Goal: Information Seeking & Learning: Learn about a topic

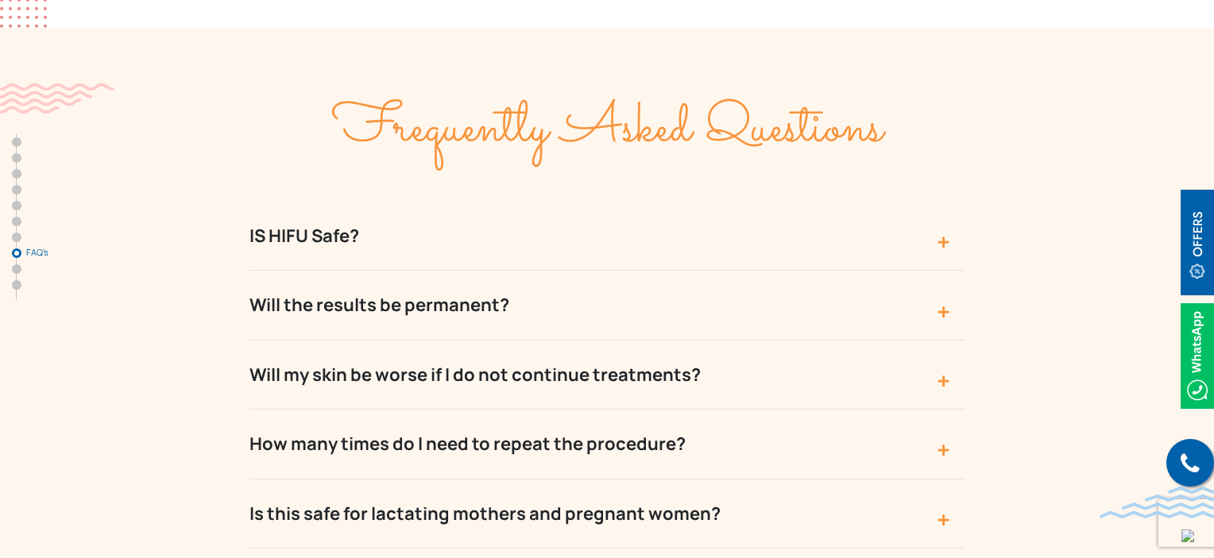
scroll to position [5965, 0]
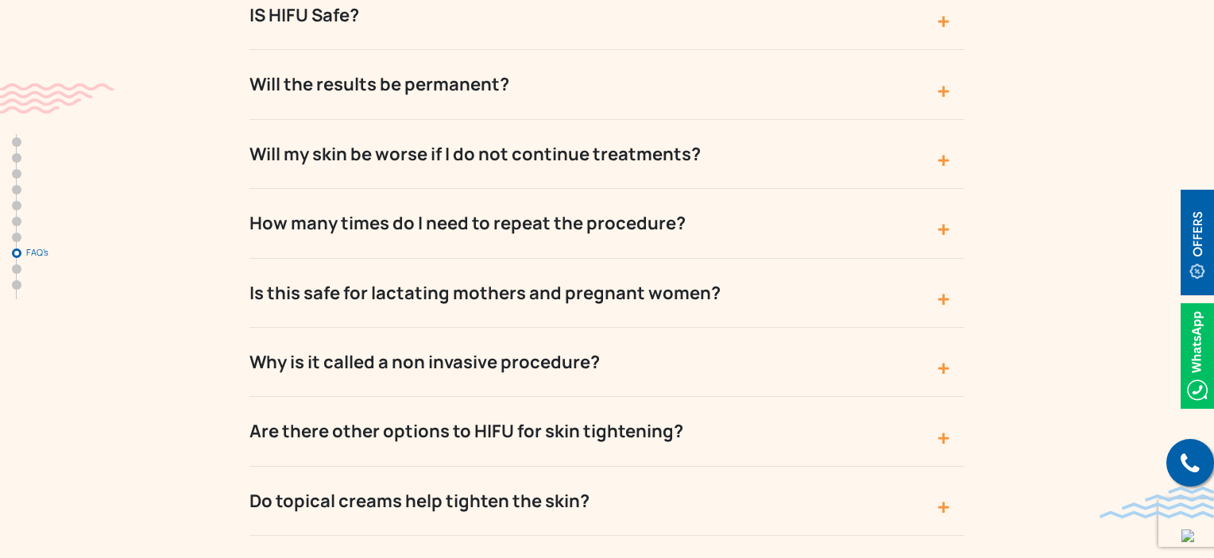
drag, startPoint x: 241, startPoint y: 168, endPoint x: 691, endPoint y: 489, distance: 552.4
click at [691, 489] on div "Frequently Asked Questions IS HIFU Safe? HIFU used ultrasound waves for remodel…" at bounding box center [606, 400] width 1017 height 1106
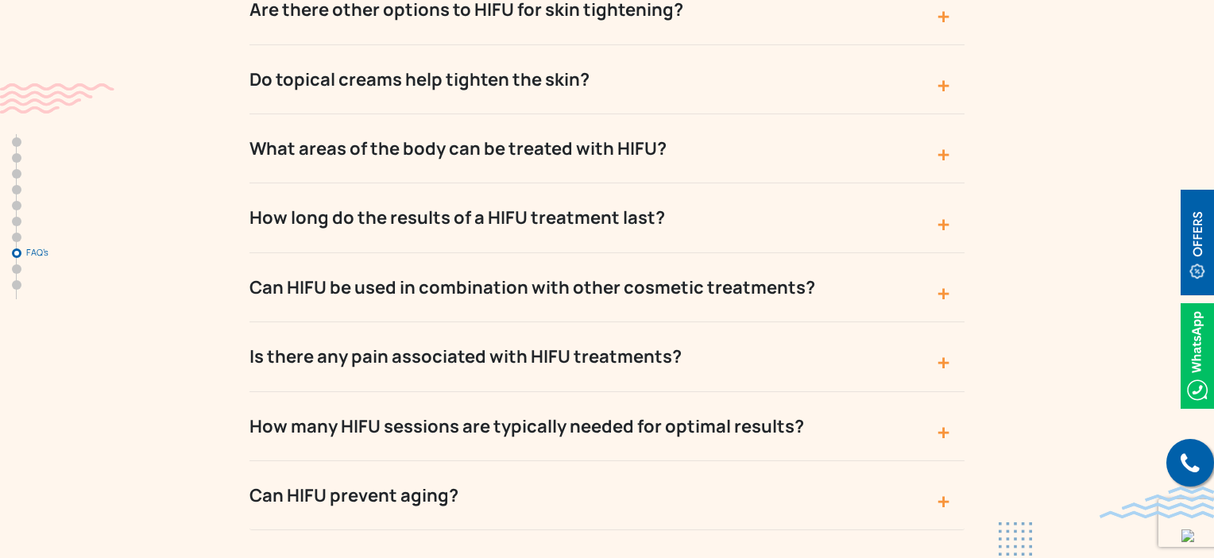
scroll to position [6441, 0]
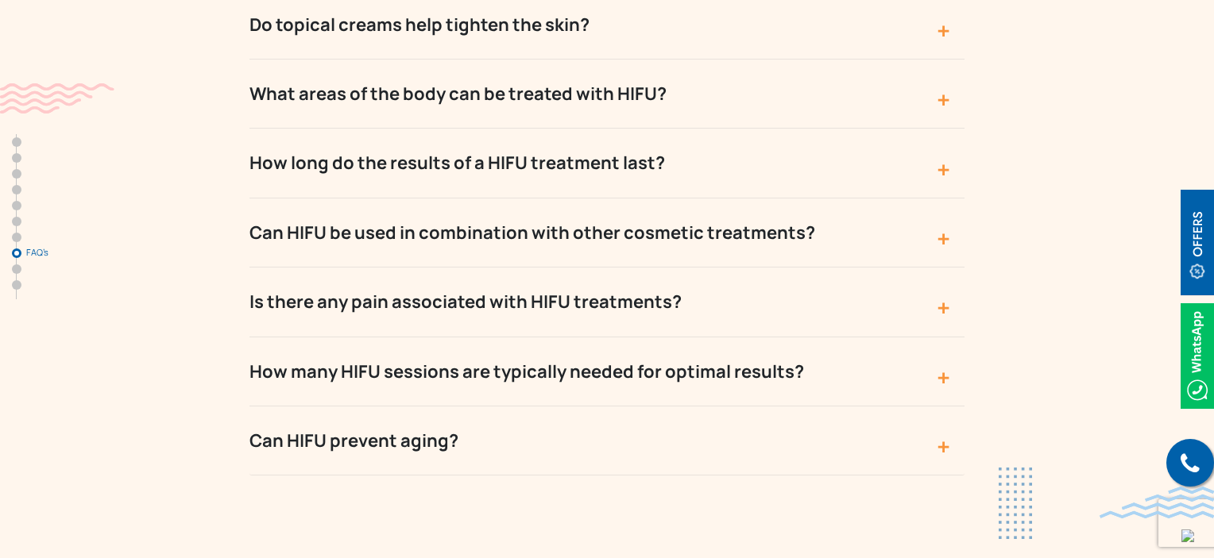
click at [531, 407] on button "Can HIFU prevent aging?" at bounding box center [606, 441] width 715 height 69
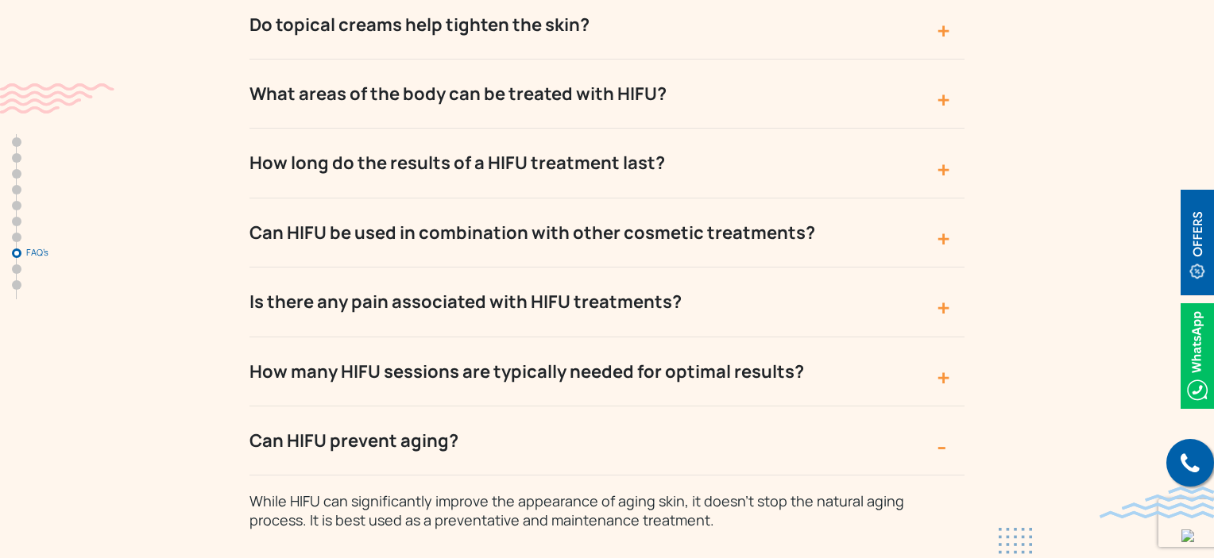
click at [529, 338] on button "How many HIFU sessions are typically needed for optimal results?" at bounding box center [606, 372] width 715 height 69
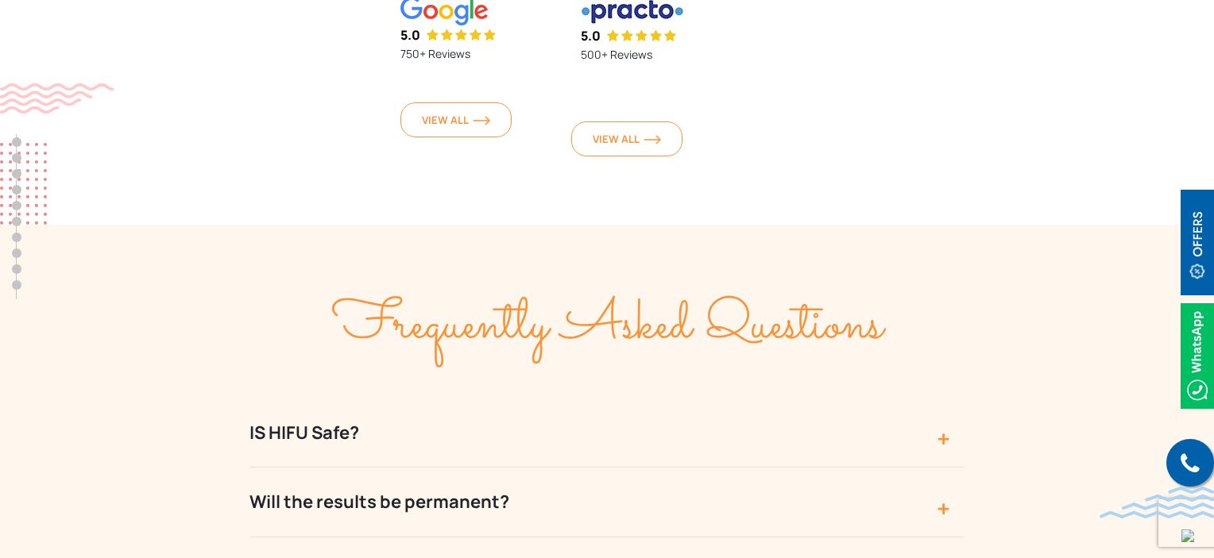
scroll to position [5647, 0]
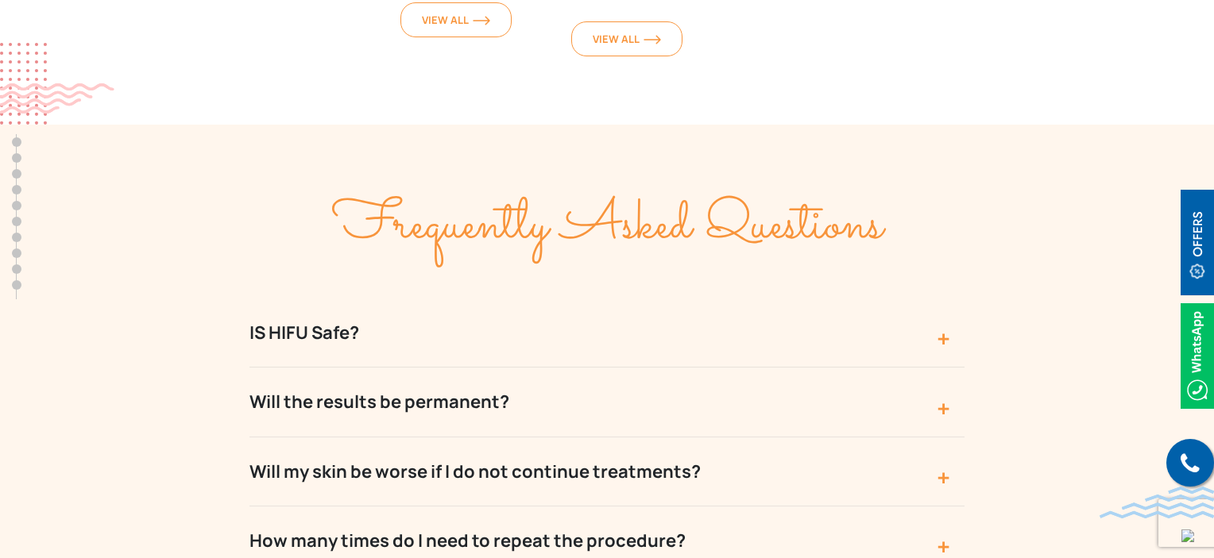
click at [682, 299] on button "IS HIFU Safe?" at bounding box center [606, 333] width 715 height 69
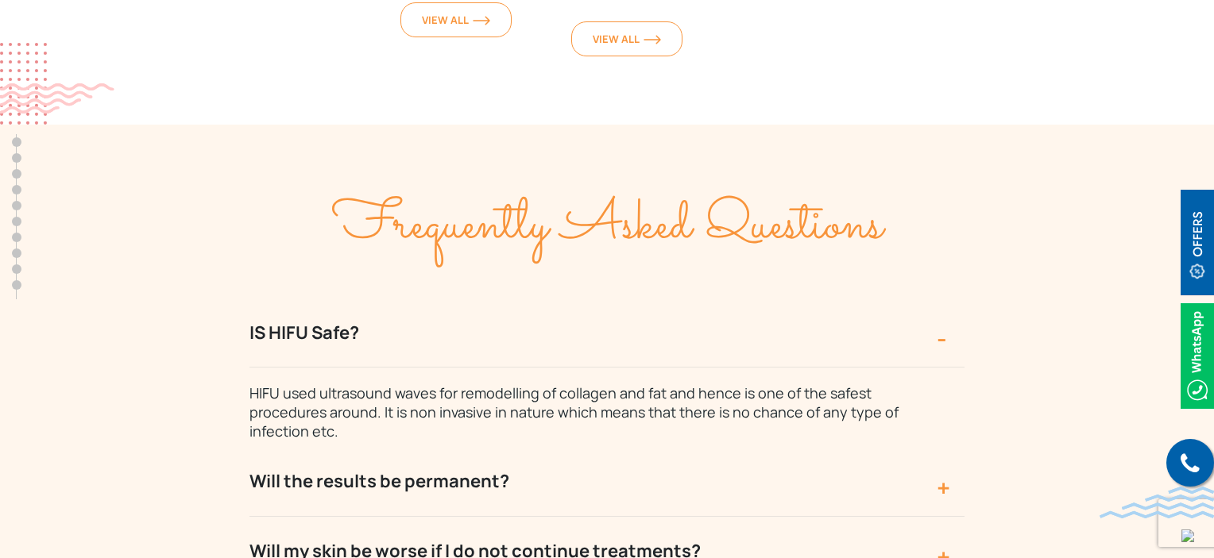
click at [392, 299] on button "IS HIFU Safe?" at bounding box center [606, 333] width 715 height 69
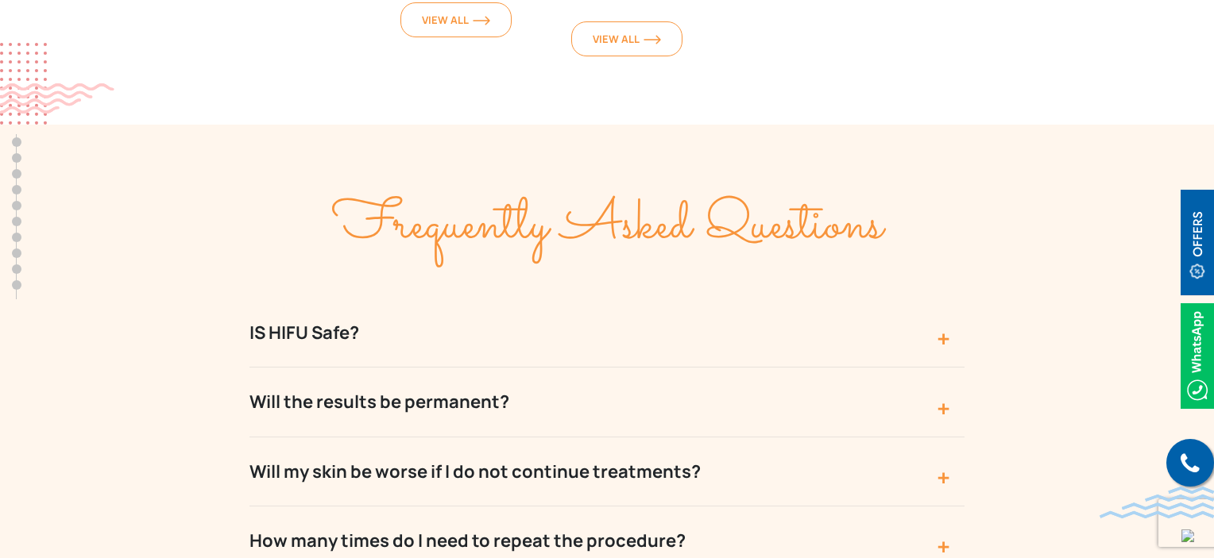
click at [262, 299] on button "IS HIFU Safe?" at bounding box center [606, 333] width 715 height 69
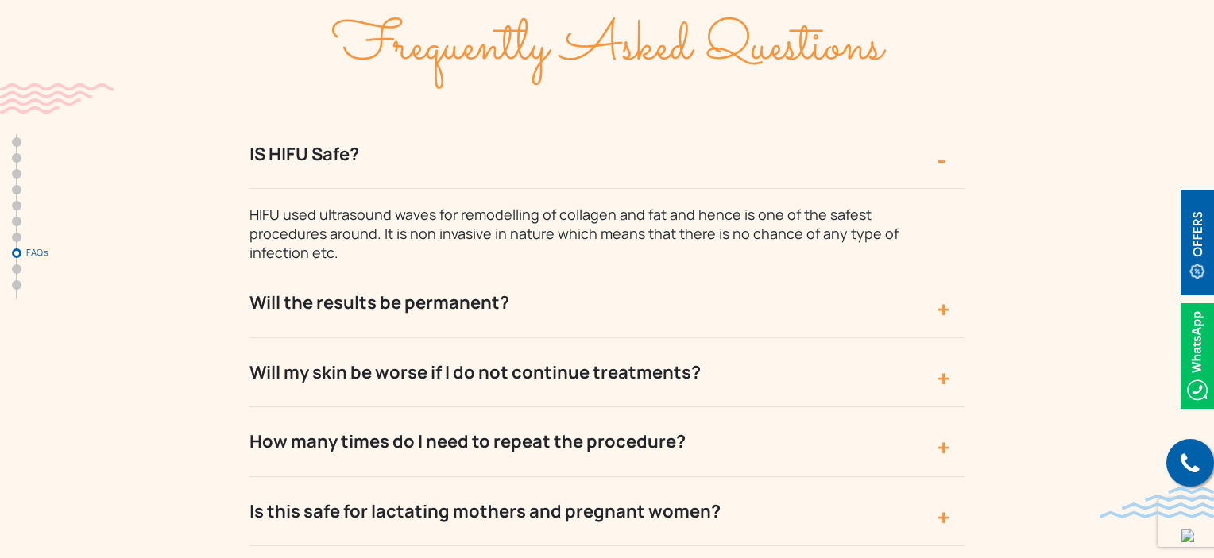
scroll to position [5885, 0]
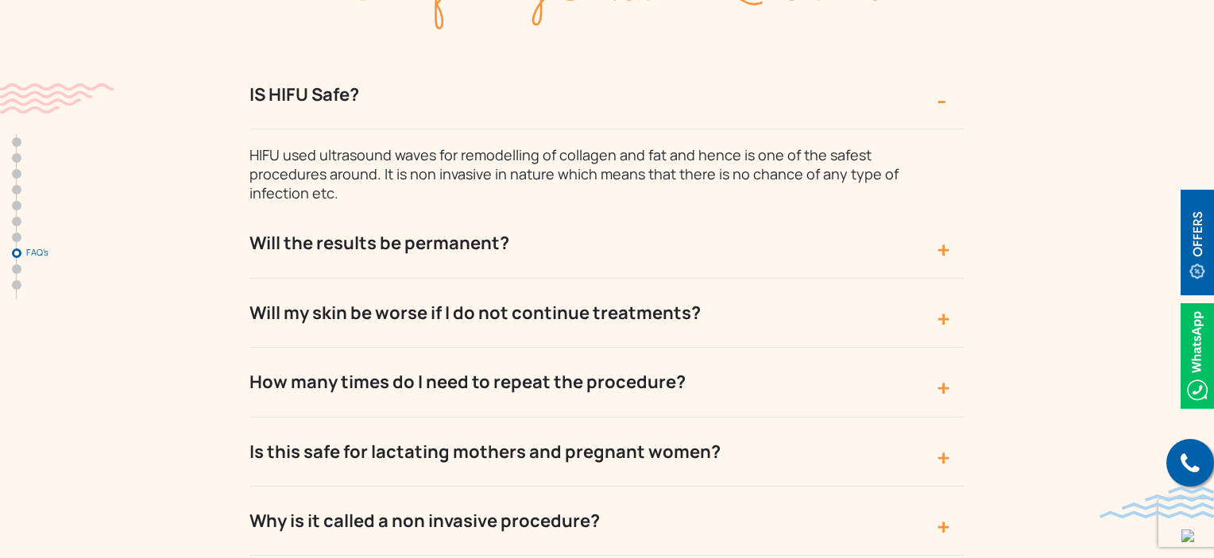
click at [584, 209] on button "Will the results be permanent?" at bounding box center [606, 243] width 715 height 69
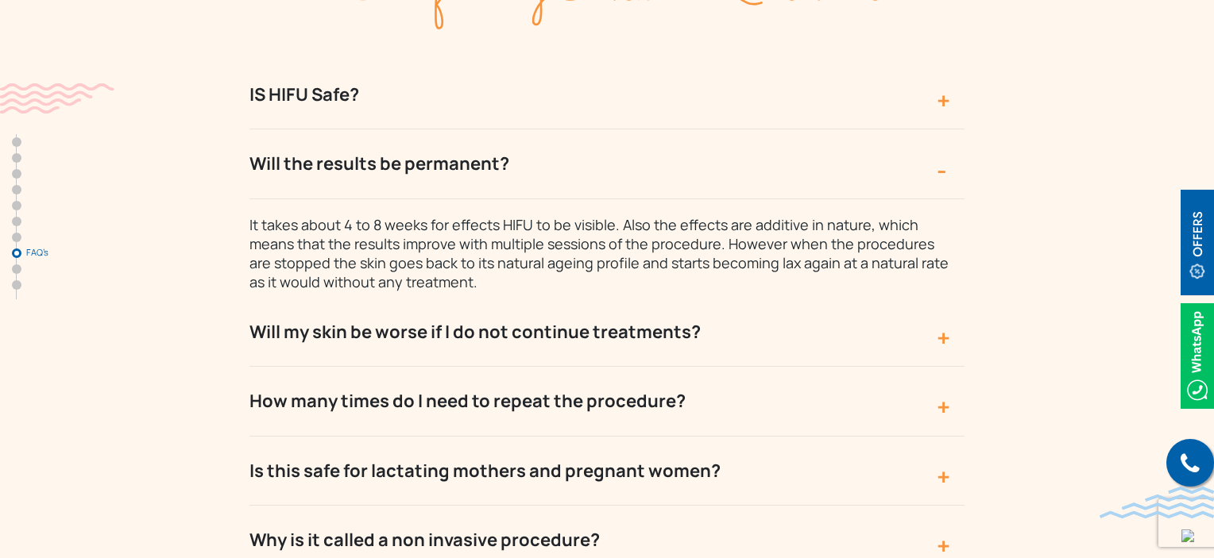
click at [765, 298] on button "Will my skin be worse if I do not continue treatments?" at bounding box center [606, 332] width 715 height 69
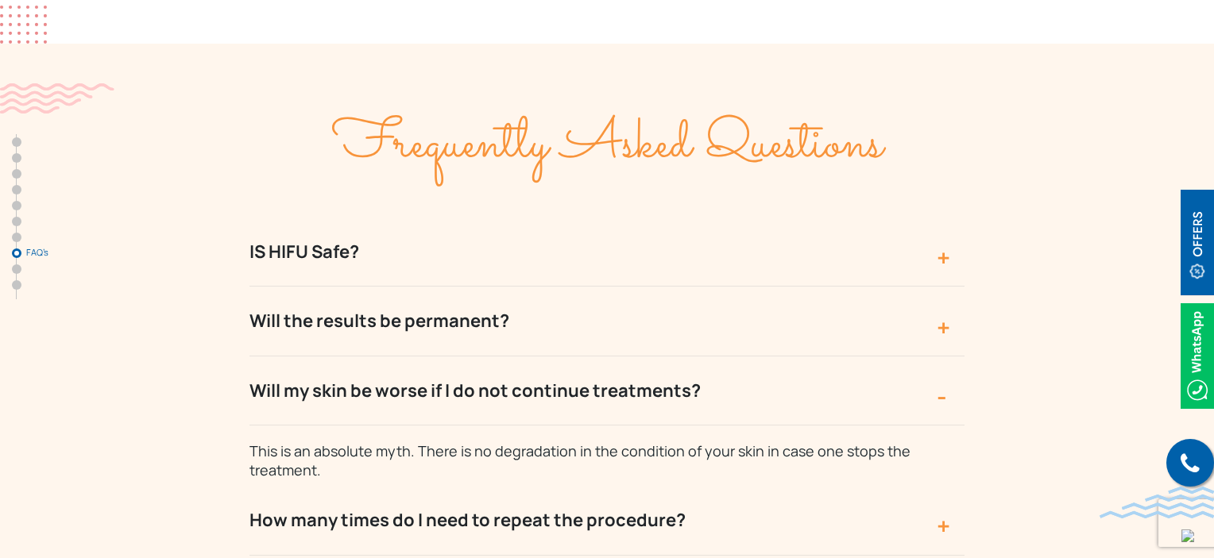
scroll to position [5726, 0]
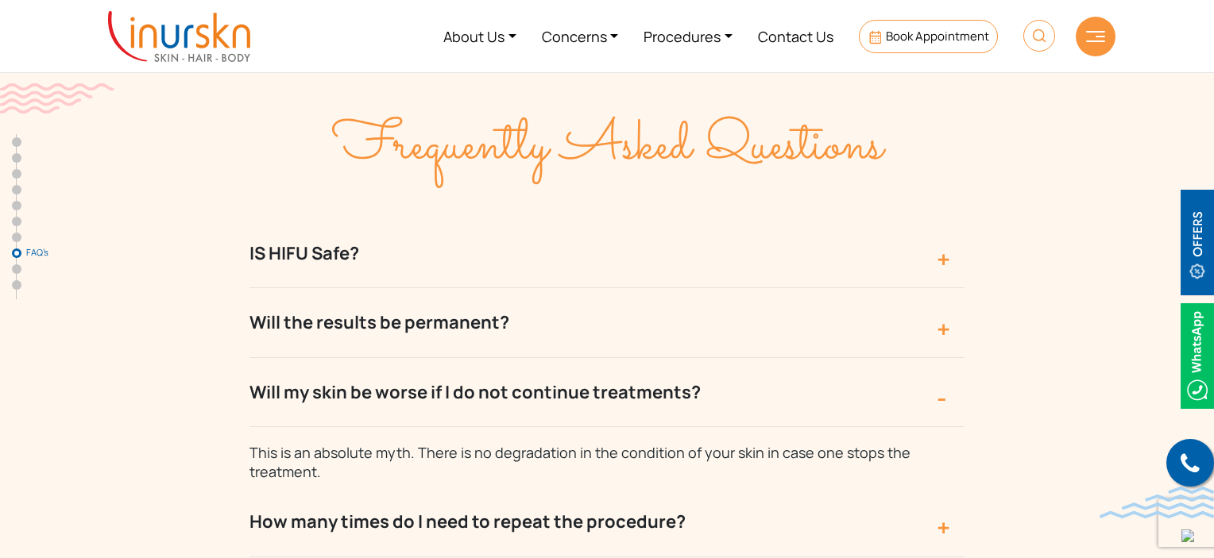
click at [865, 288] on button "Will the results be permanent?" at bounding box center [606, 322] width 715 height 69
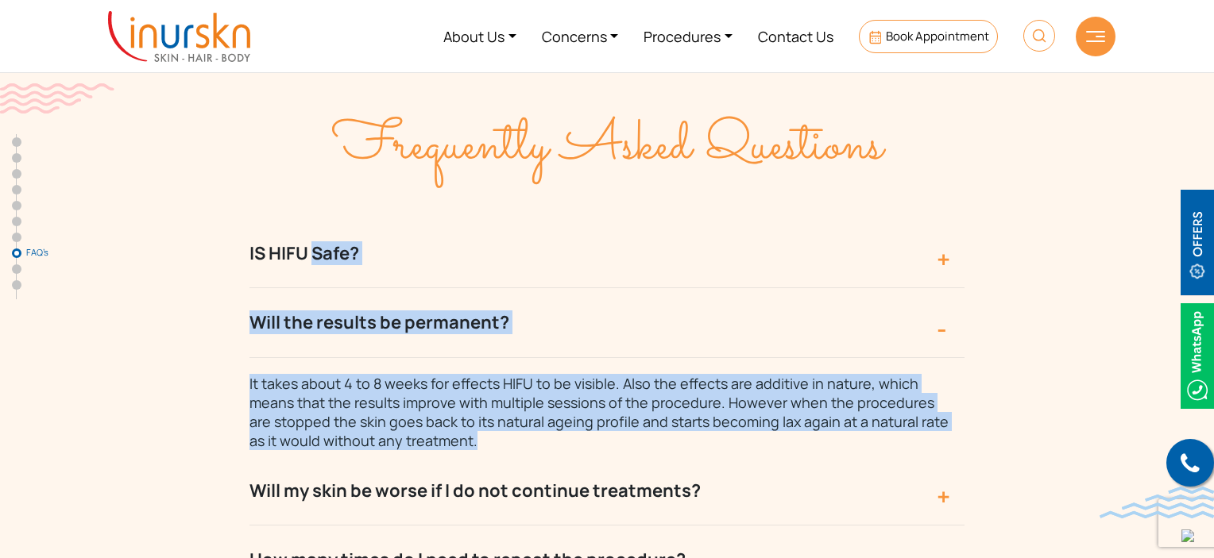
drag, startPoint x: 238, startPoint y: 168, endPoint x: 463, endPoint y: 367, distance: 300.5
copy div "IS HIFU Safe? HIFU used ultrasound waves for remodelling of collagen and fat an…"
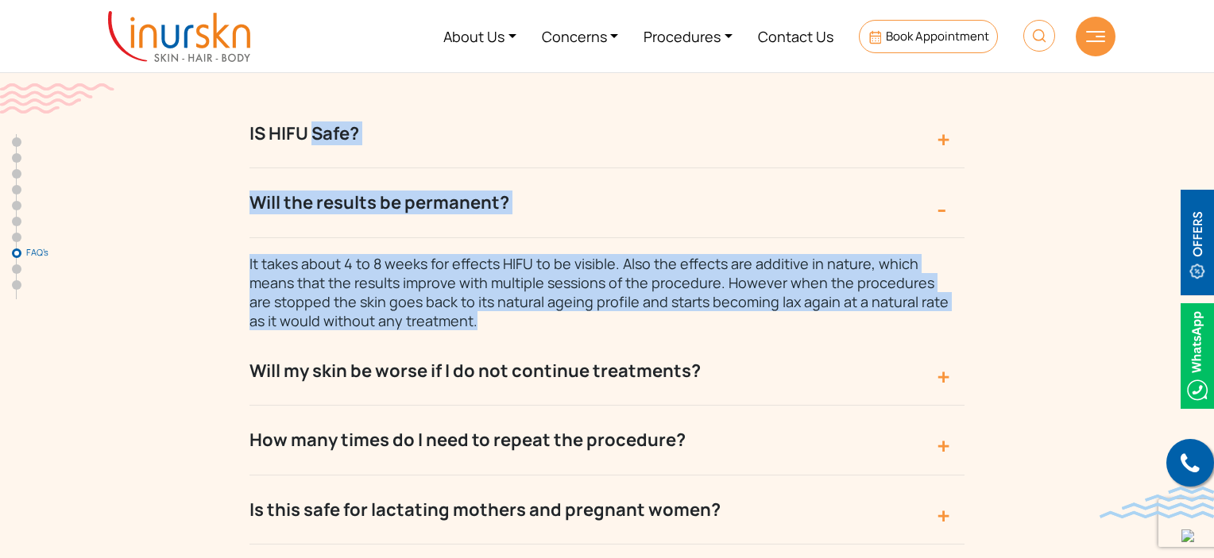
scroll to position [5885, 0]
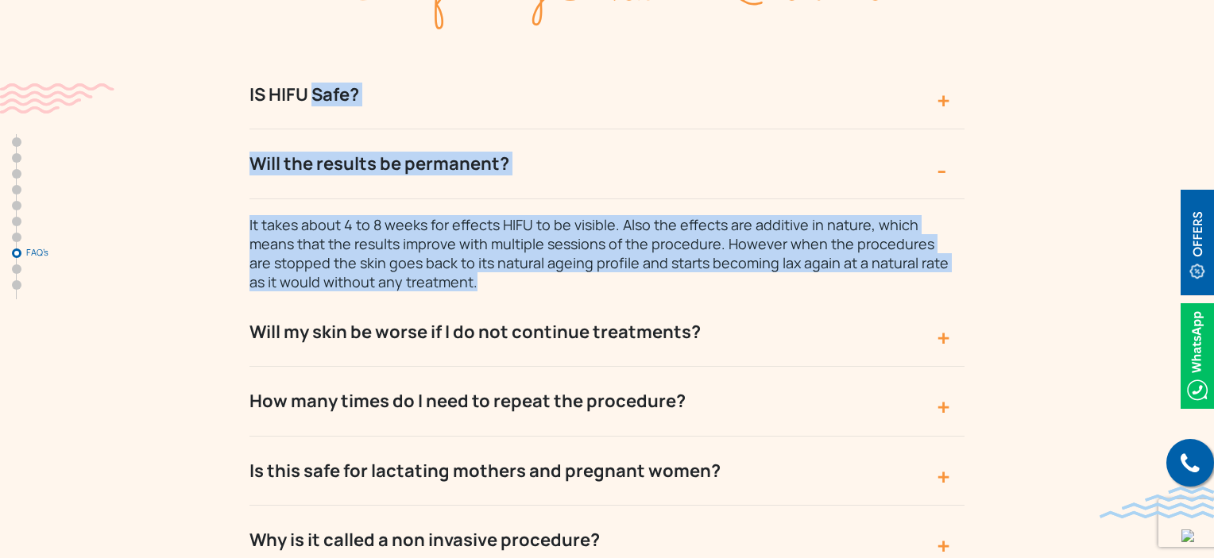
click at [664, 298] on button "Will my skin be worse if I do not continue treatments?" at bounding box center [606, 332] width 715 height 69
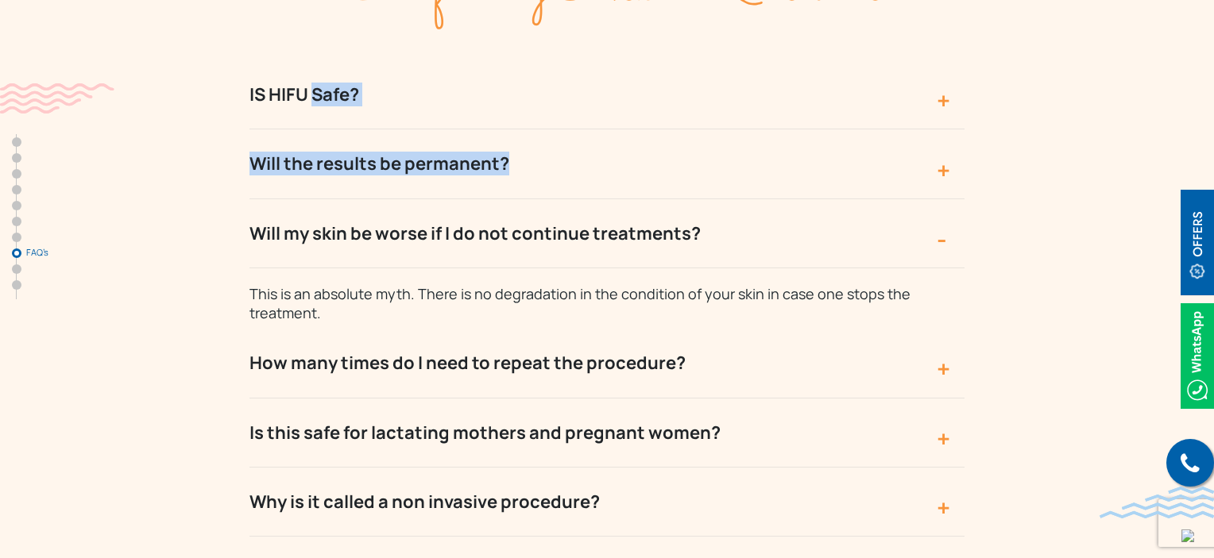
click at [736, 199] on button "Will my skin be worse if I do not continue treatments?" at bounding box center [606, 233] width 715 height 69
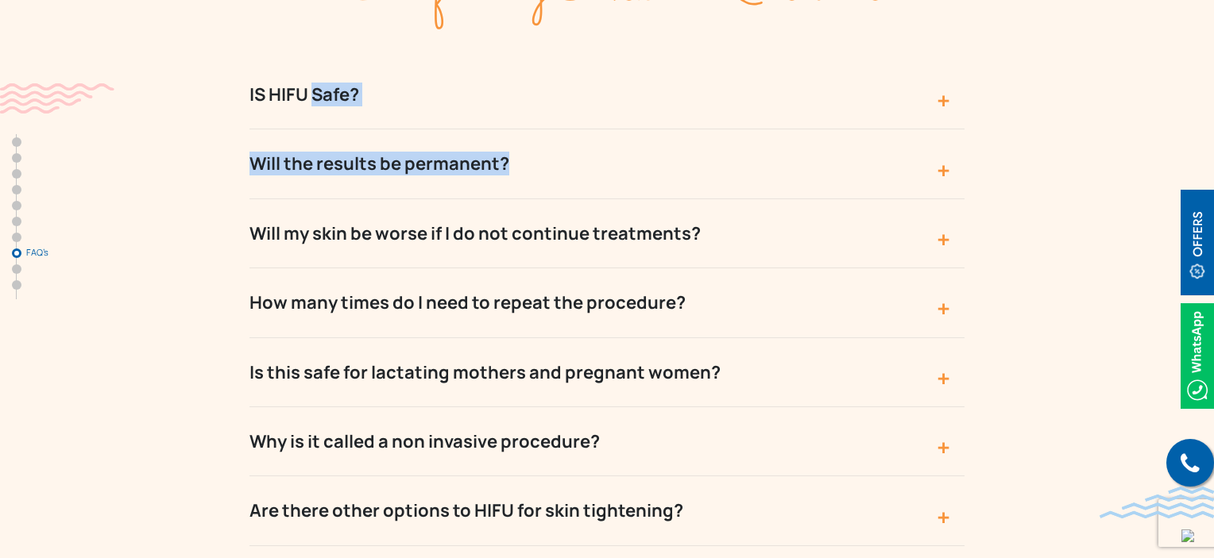
click at [724, 199] on button "Will my skin be worse if I do not continue treatments?" at bounding box center [606, 233] width 715 height 69
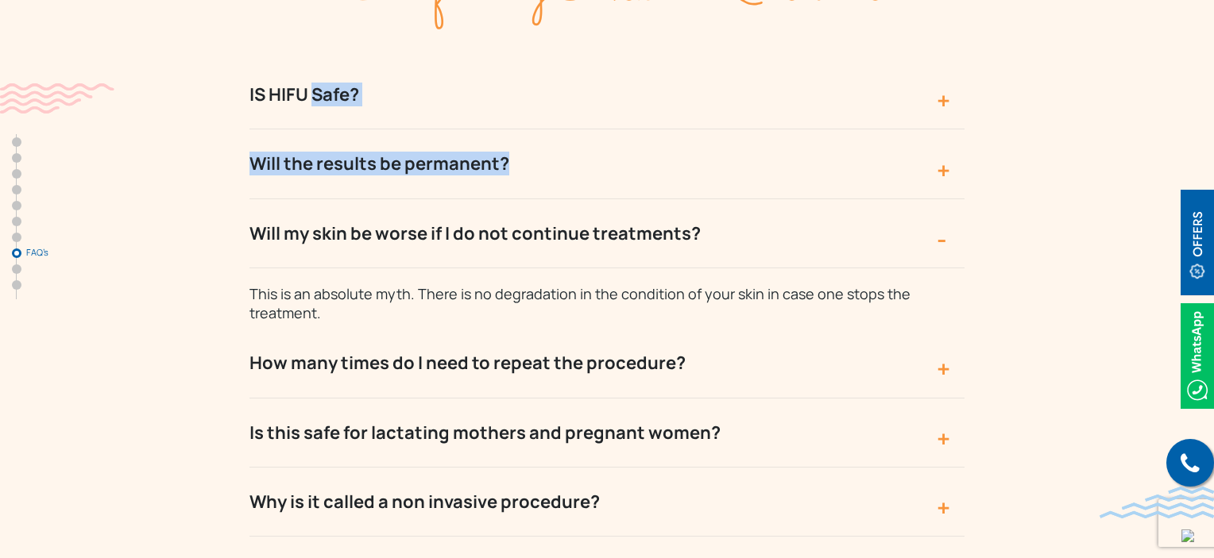
click at [689, 129] on button "Will the results be permanent?" at bounding box center [606, 163] width 715 height 69
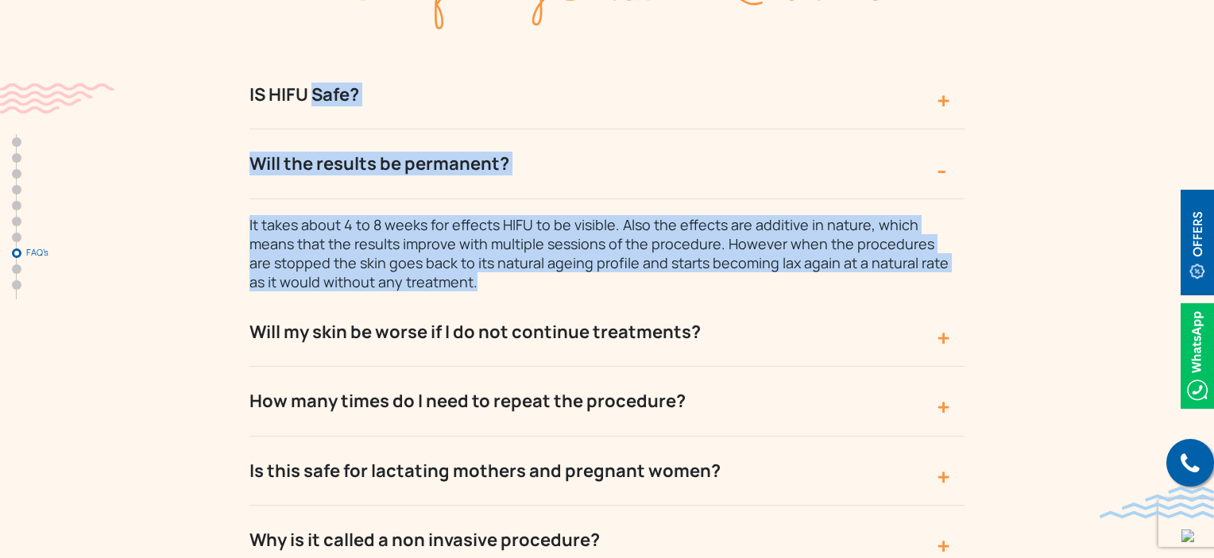
click at [673, 129] on button "Will the results be permanent?" at bounding box center [606, 163] width 715 height 69
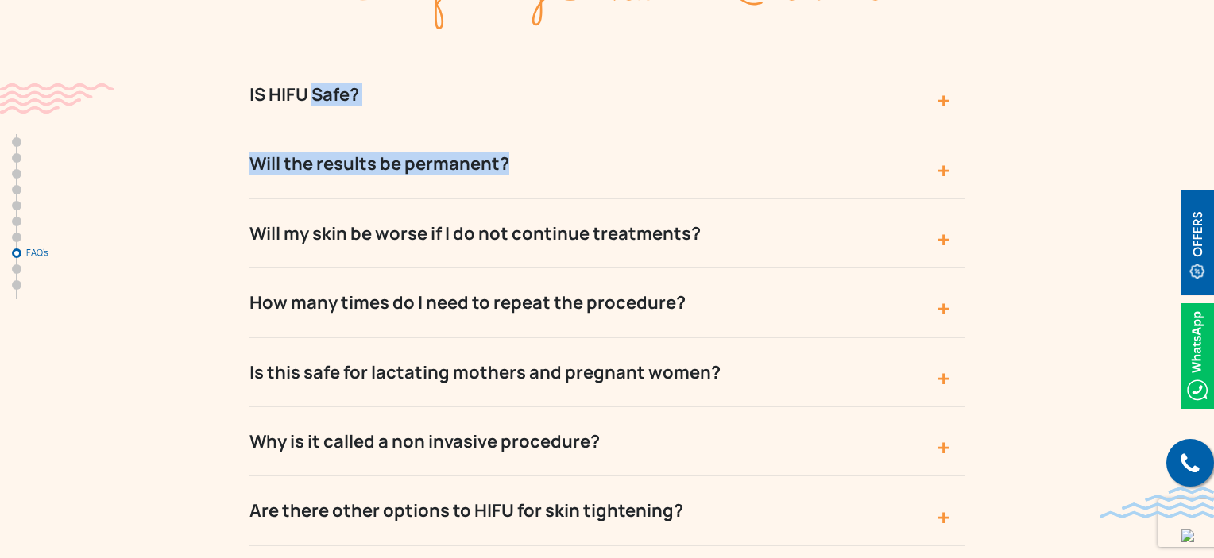
click at [531, 60] on button "IS HIFU Safe?" at bounding box center [606, 94] width 715 height 69
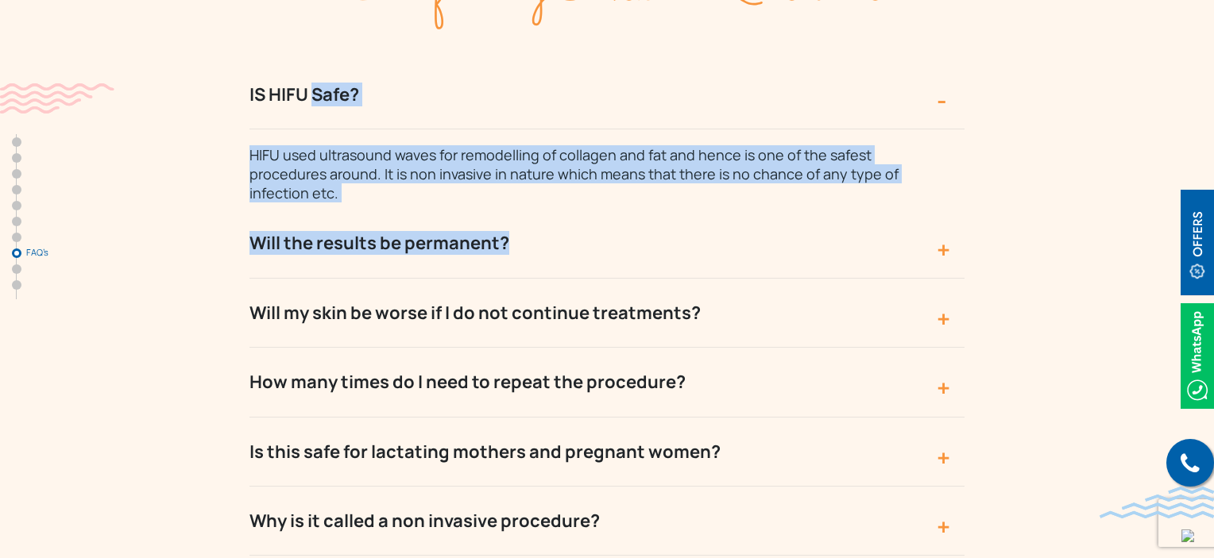
click at [558, 60] on button "IS HIFU Safe?" at bounding box center [606, 94] width 715 height 69
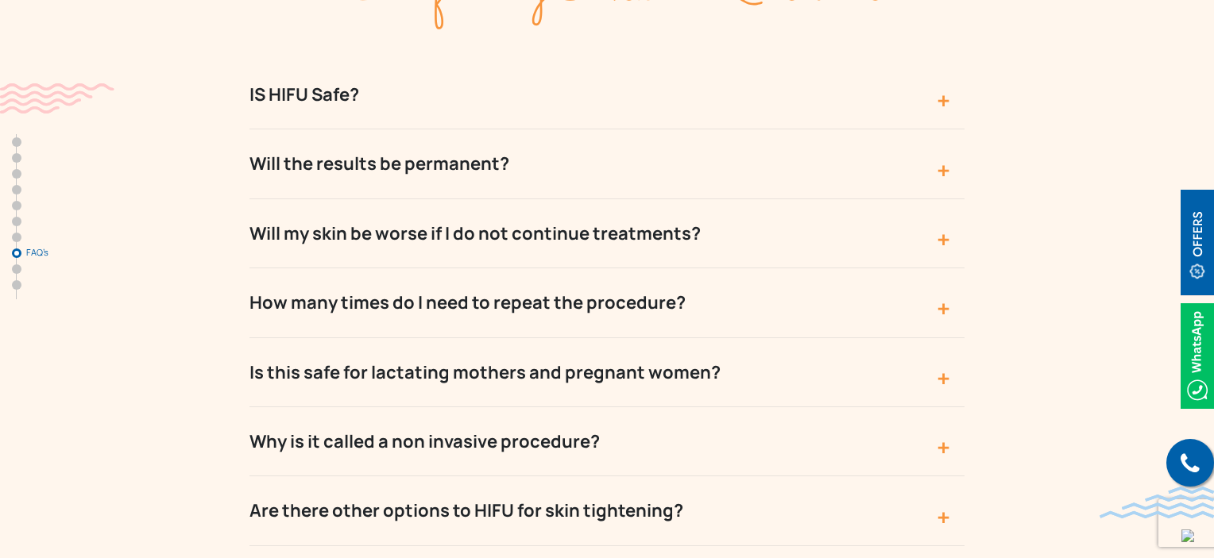
click at [1105, 241] on div "Frequently Asked Questions IS HIFU Safe? HIFU used ultrasound waves for remodel…" at bounding box center [606, 479] width 1017 height 1106
drag, startPoint x: 241, startPoint y: 141, endPoint x: 708, endPoint y: 164, distance: 466.8
click at [708, 164] on div "Frequently Asked Questions IS HIFU Safe? HIFU used ultrasound waves for remodel…" at bounding box center [606, 479] width 1017 height 1106
click at [713, 199] on button "Will my skin be worse if I do not continue treatments?" at bounding box center [606, 233] width 715 height 69
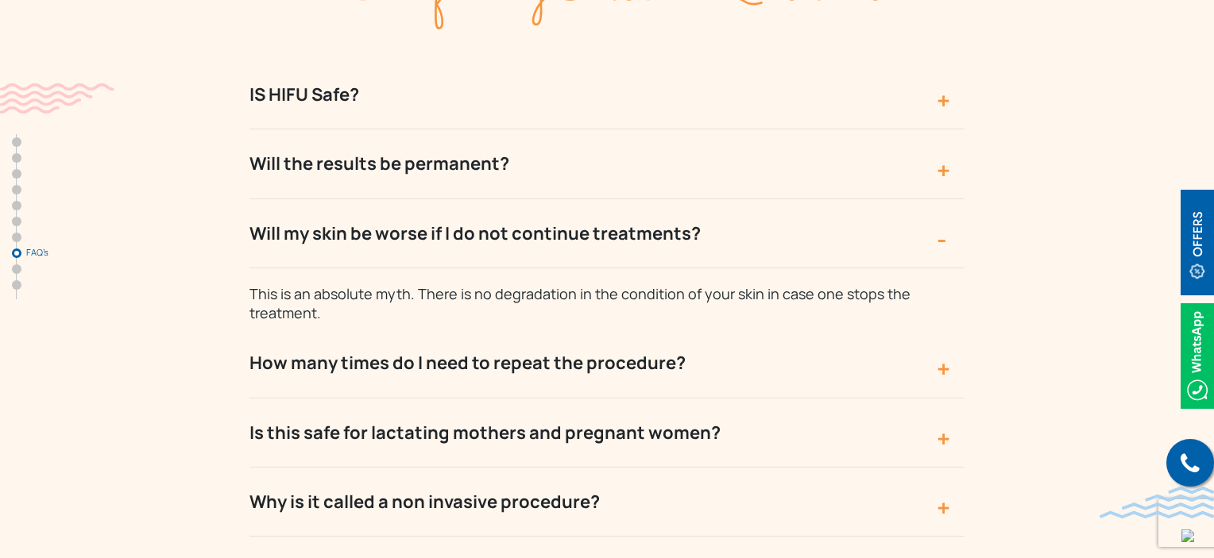
click at [570, 129] on button "Will the results be permanent?" at bounding box center [606, 163] width 715 height 69
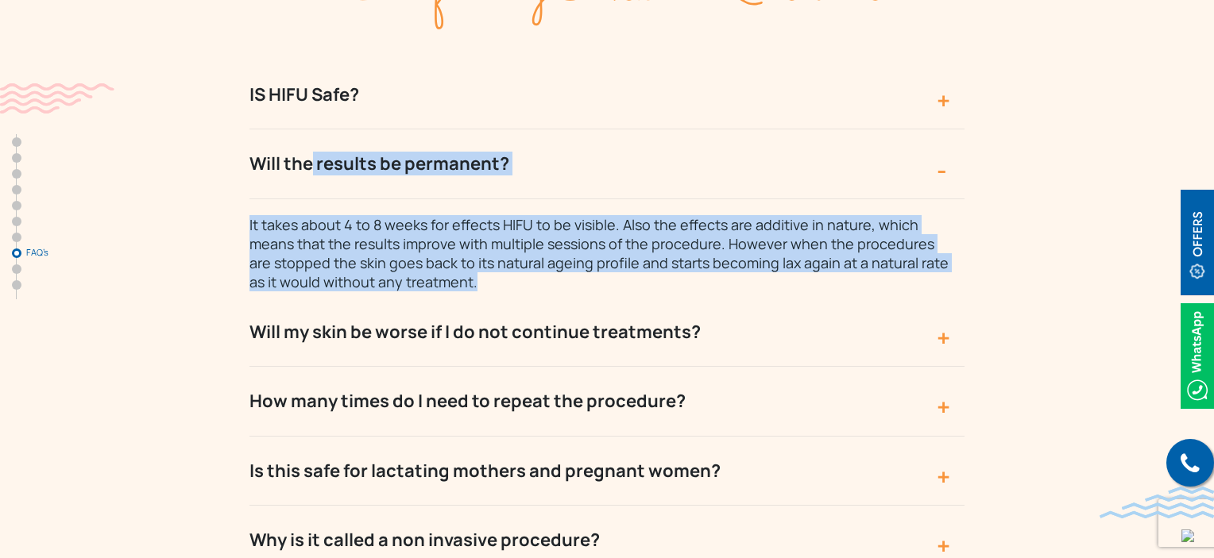
drag, startPoint x: 244, startPoint y: 72, endPoint x: 470, endPoint y: 210, distance: 264.8
click at [470, 210] on div "Frequently Asked Questions IS HIFU Safe? HIFU used ultrasound waves for remodel…" at bounding box center [606, 528] width 1017 height 1204
copy div "Will the results be permanent? It takes about 4 to 8 weeks for effects HIFU to …"
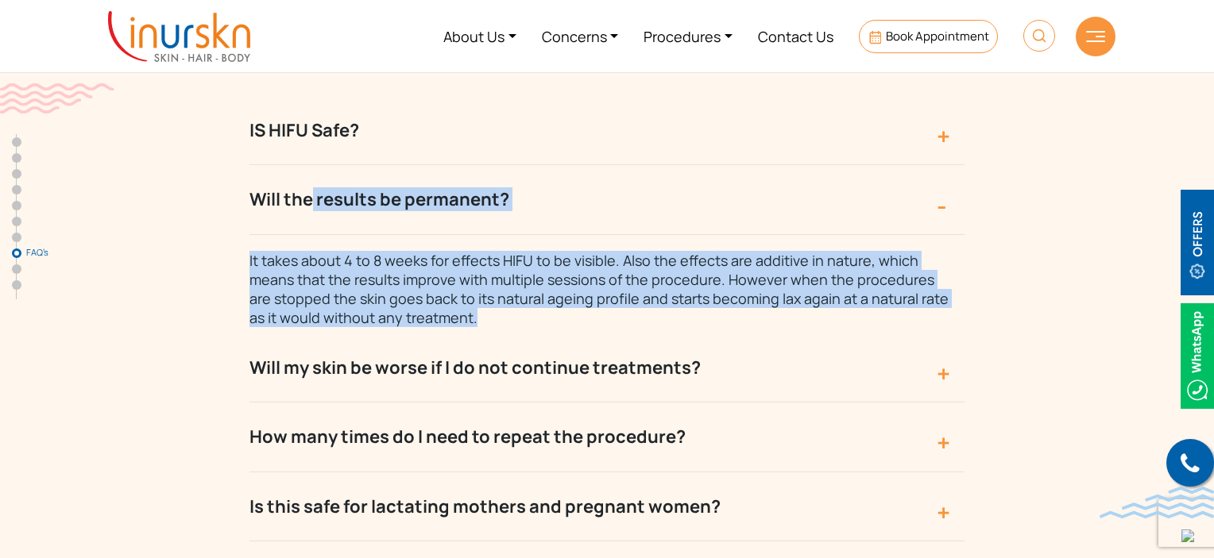
scroll to position [5878, 0]
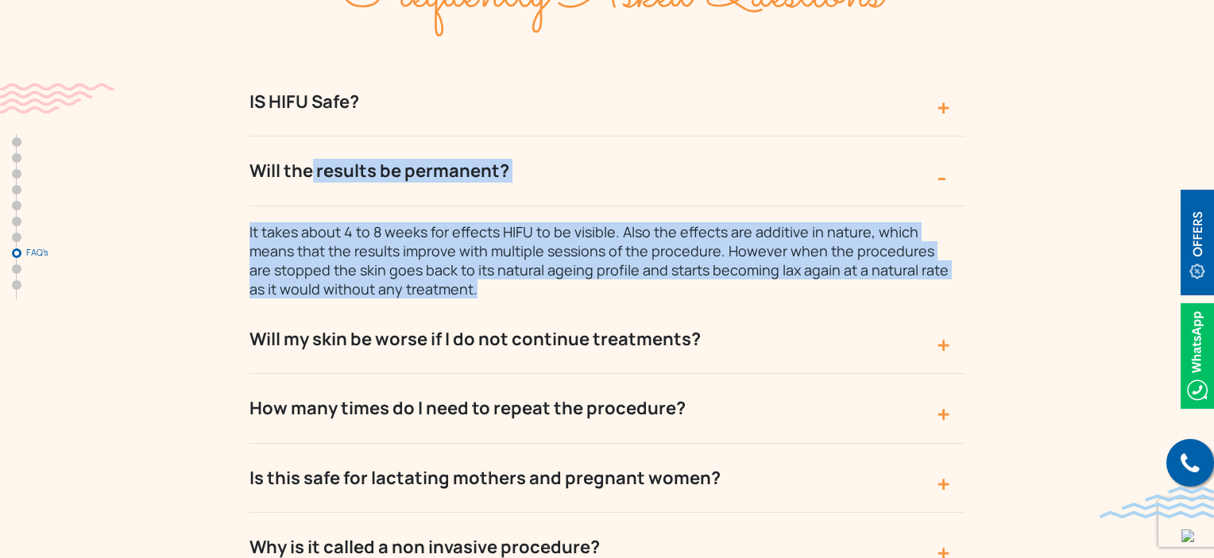
click at [719, 305] on button "Will my skin be worse if I do not continue treatments?" at bounding box center [606, 339] width 715 height 69
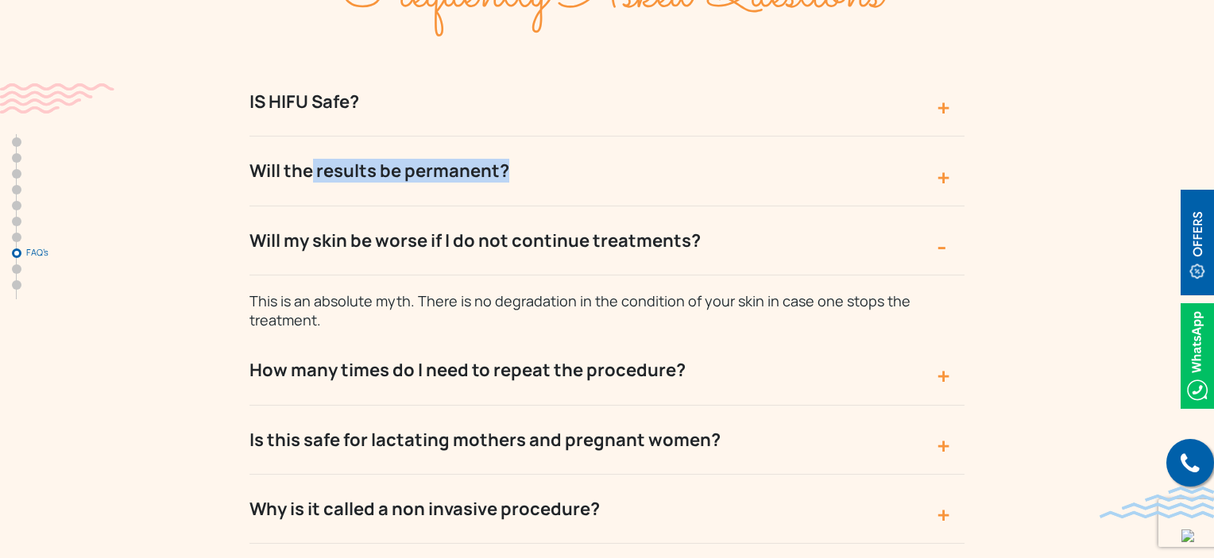
click at [714, 336] on button "How many times do I need to repeat the procedure?" at bounding box center [606, 370] width 715 height 69
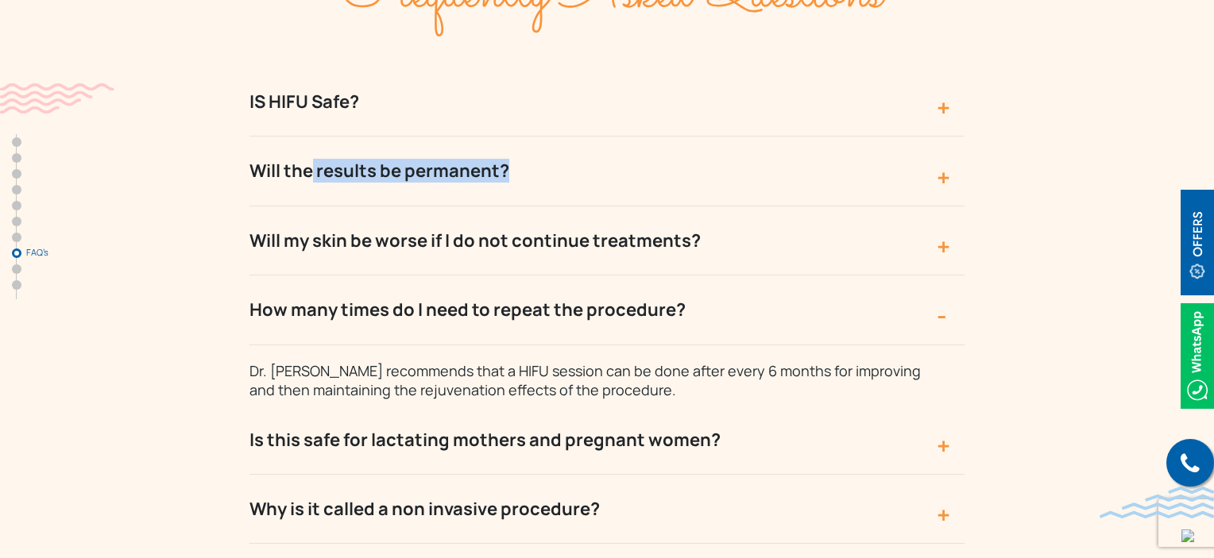
drag, startPoint x: 237, startPoint y: 222, endPoint x: 724, endPoint y: 253, distance: 488.8
click at [724, 253] on div "Frequently Asked Questions IS HIFU Safe? HIFU used ultrasound waves for remodel…" at bounding box center [606, 516] width 1017 height 1166
copy button "How many times do I need to repeat the procedure?"
click at [721, 406] on button "Is this safe for lactating mothers and pregnant women?" at bounding box center [606, 440] width 715 height 69
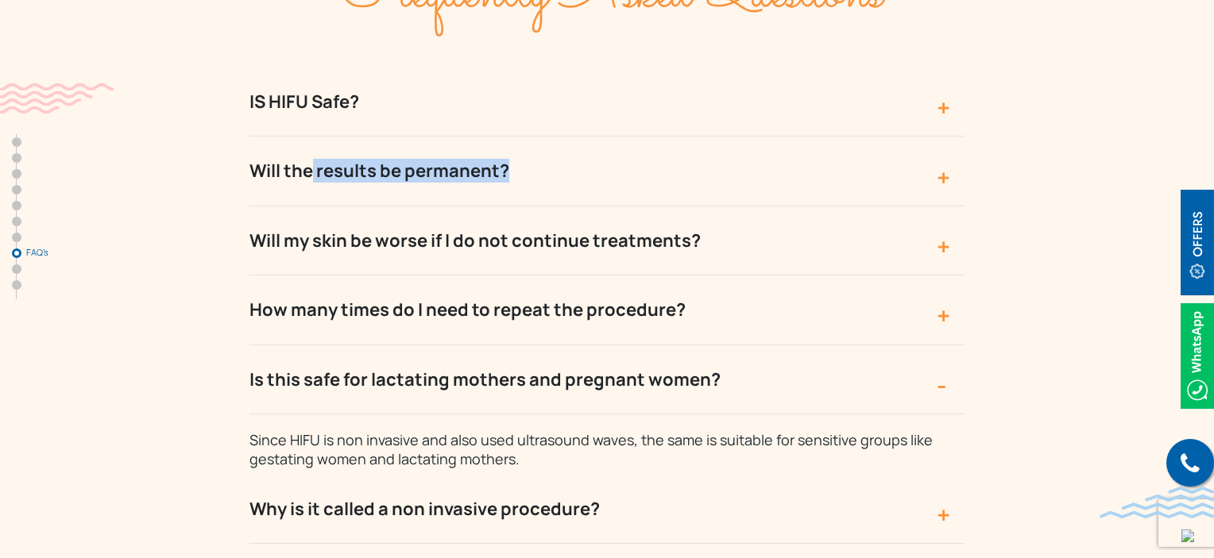
drag, startPoint x: 244, startPoint y: 285, endPoint x: 718, endPoint y: 311, distance: 474.9
click at [718, 311] on div "Frequently Asked Questions IS HIFU Safe? HIFU used ultrasound waves for remodel…" at bounding box center [606, 516] width 1017 height 1166
copy button "Is this safe for lactating mothers and pregnant women?"
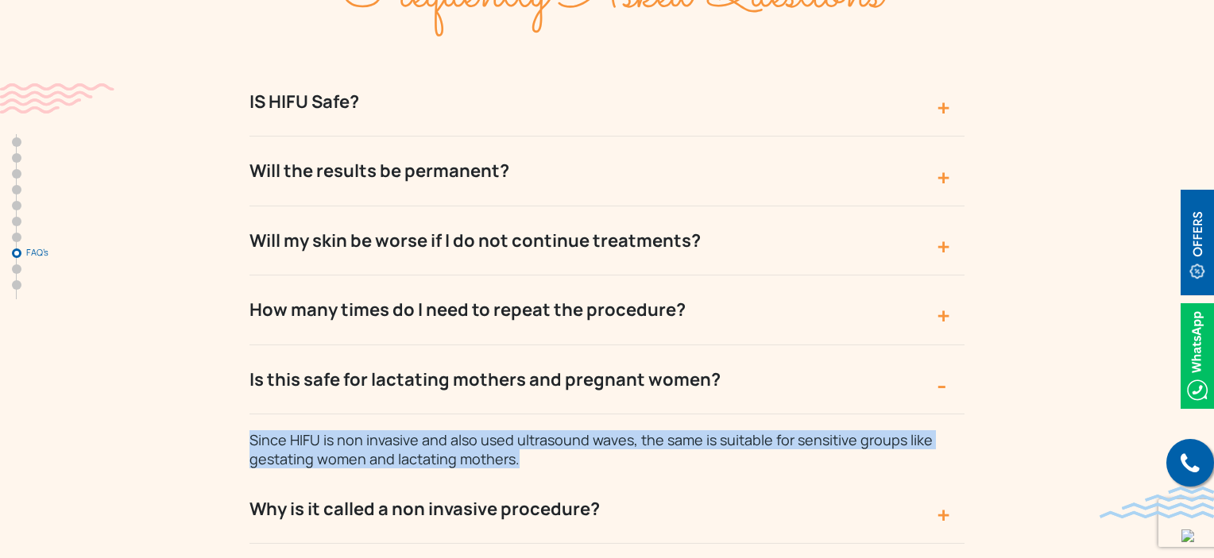
drag, startPoint x: 232, startPoint y: 349, endPoint x: 595, endPoint y: 380, distance: 364.4
click at [595, 380] on div "Frequently Asked Questions IS HIFU Safe? HIFU used ultrasound waves for remodel…" at bounding box center [606, 516] width 1017 height 1166
copy span "Since HIFU is non invasive and also used ultrasound waves, the same is suitable…"
